Goal: Check status: Check status

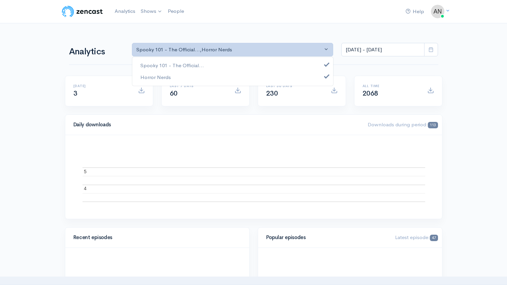
click at [233, 65] on link "Spooky 101 - The Official..." at bounding box center [232, 66] width 201 height 12
select select "14706"
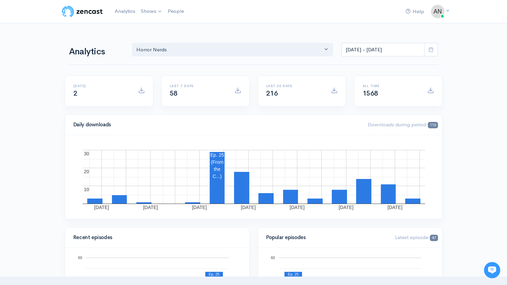
click at [432, 51] on icon at bounding box center [431, 49] width 5 height 5
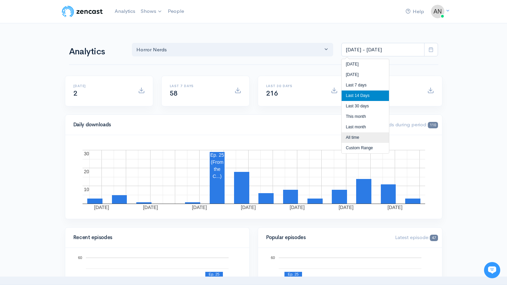
click at [360, 137] on li "All time" at bounding box center [365, 138] width 47 height 10
type input "[DATE] - [DATE]"
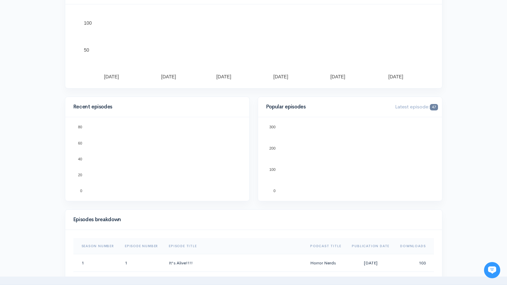
scroll to position [203, 0]
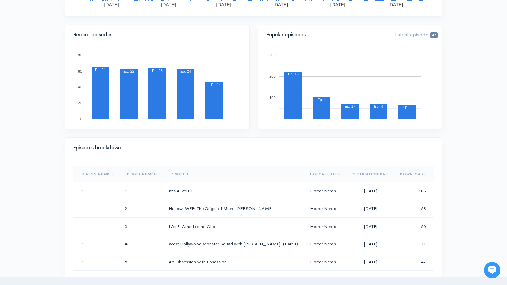
click at [403, 173] on th "Downloads" at bounding box center [414, 174] width 39 height 16
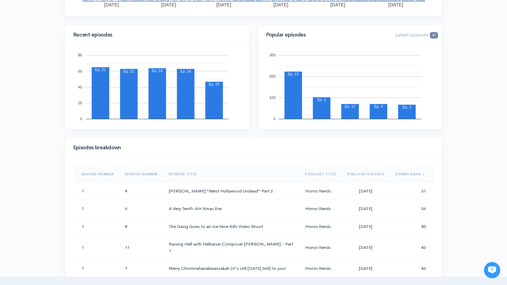
click at [403, 173] on th "Downloads" at bounding box center [412, 174] width 44 height 16
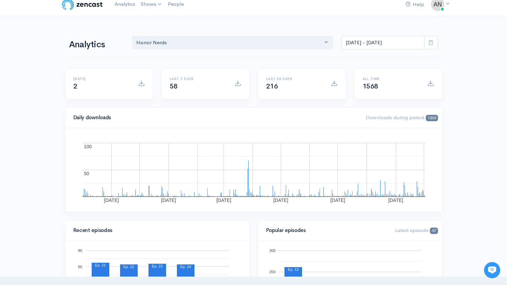
scroll to position [0, 0]
